Goal: Task Accomplishment & Management: Complete application form

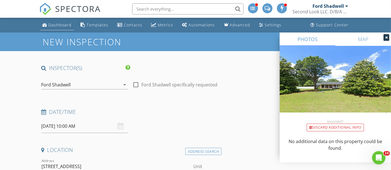
click at [67, 23] on div "Dashboard" at bounding box center [60, 24] width 23 height 5
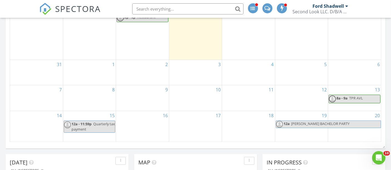
click at [209, 66] on div "3" at bounding box center [195, 72] width 53 height 25
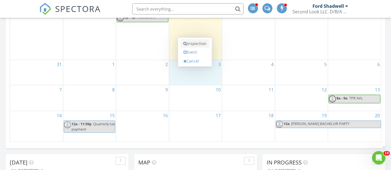
click at [195, 44] on link "Inspection" at bounding box center [195, 43] width 29 height 9
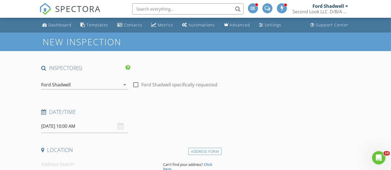
click at [78, 164] on input at bounding box center [99, 165] width 117 height 14
click at [56, 161] on input at bounding box center [99, 165] width 117 height 14
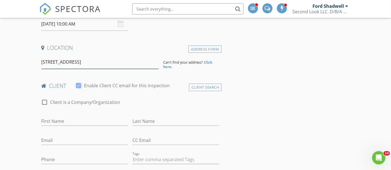
click at [95, 57] on input "255 N 9th st" at bounding box center [99, 62] width 117 height 14
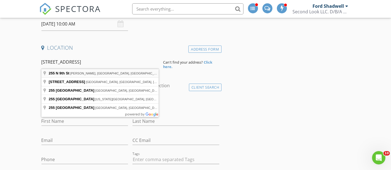
type input "255 N 9th St, McBee, SC, USA"
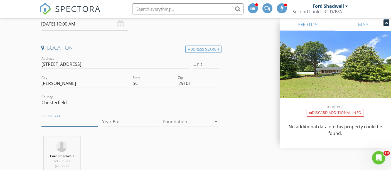
click at [74, 123] on input "Square Feet" at bounding box center [69, 121] width 56 height 9
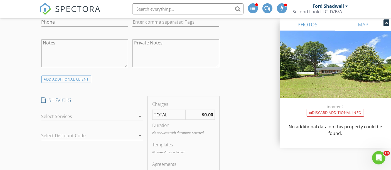
scroll to position [370, 0]
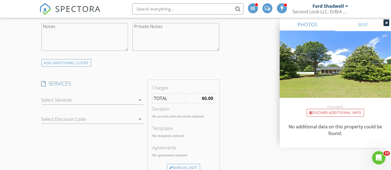
click at [117, 100] on div at bounding box center [88, 100] width 94 height 9
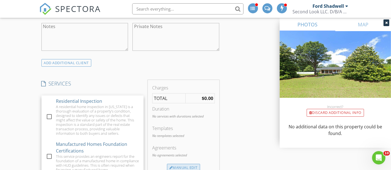
click at [182, 166] on div "Manual Edit" at bounding box center [183, 168] width 33 height 8
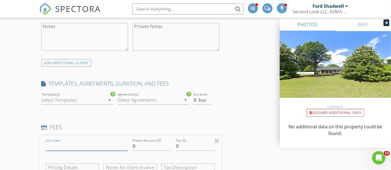
click at [99, 142] on input "Line Item" at bounding box center [87, 146] width 82 height 9
type input "Relocation Inspection"
type input "425"
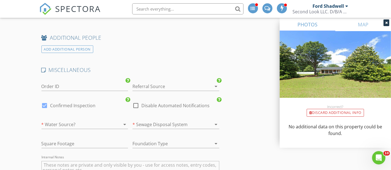
scroll to position [817, 0]
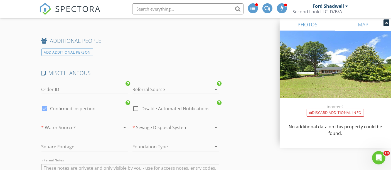
click at [139, 107] on div at bounding box center [135, 108] width 9 height 9
checkbox input "true"
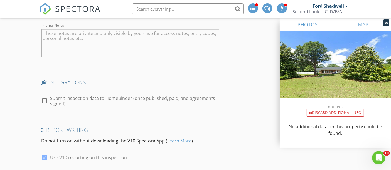
scroll to position [1025, 0]
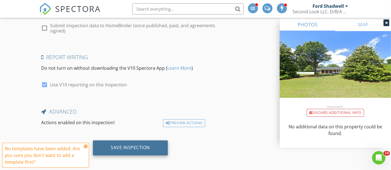
click at [135, 141] on div "Save Inspection" at bounding box center [130, 148] width 75 height 15
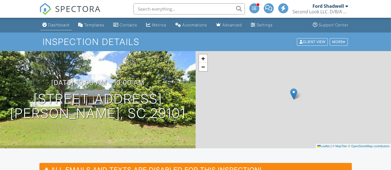
click at [53, 23] on div "Dashboard" at bounding box center [58, 25] width 21 height 5
